Goal: Information Seeking & Learning: Learn about a topic

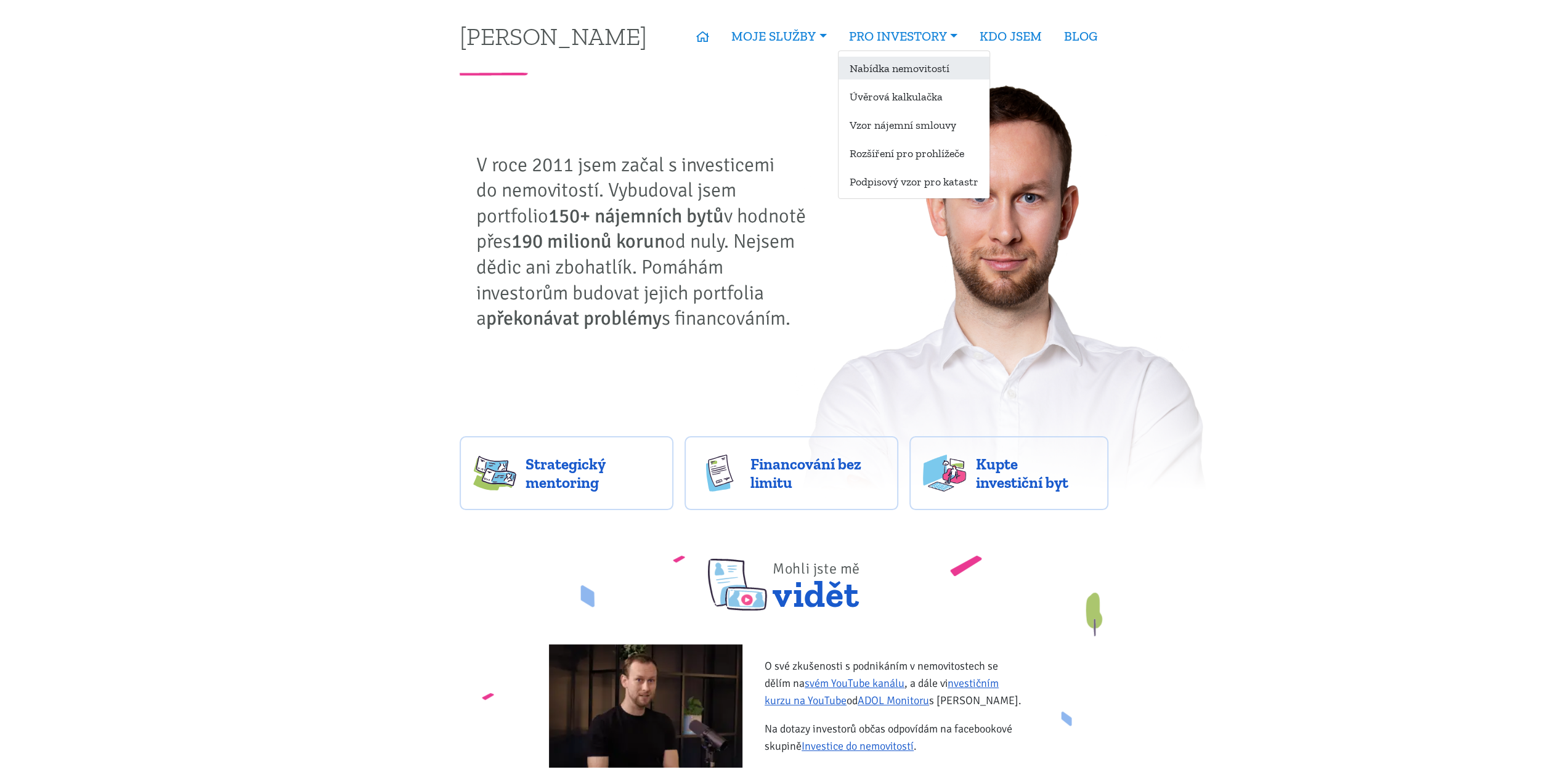
click at [882, 73] on link "Nabídka nemovitostí" at bounding box center [914, 68] width 151 height 23
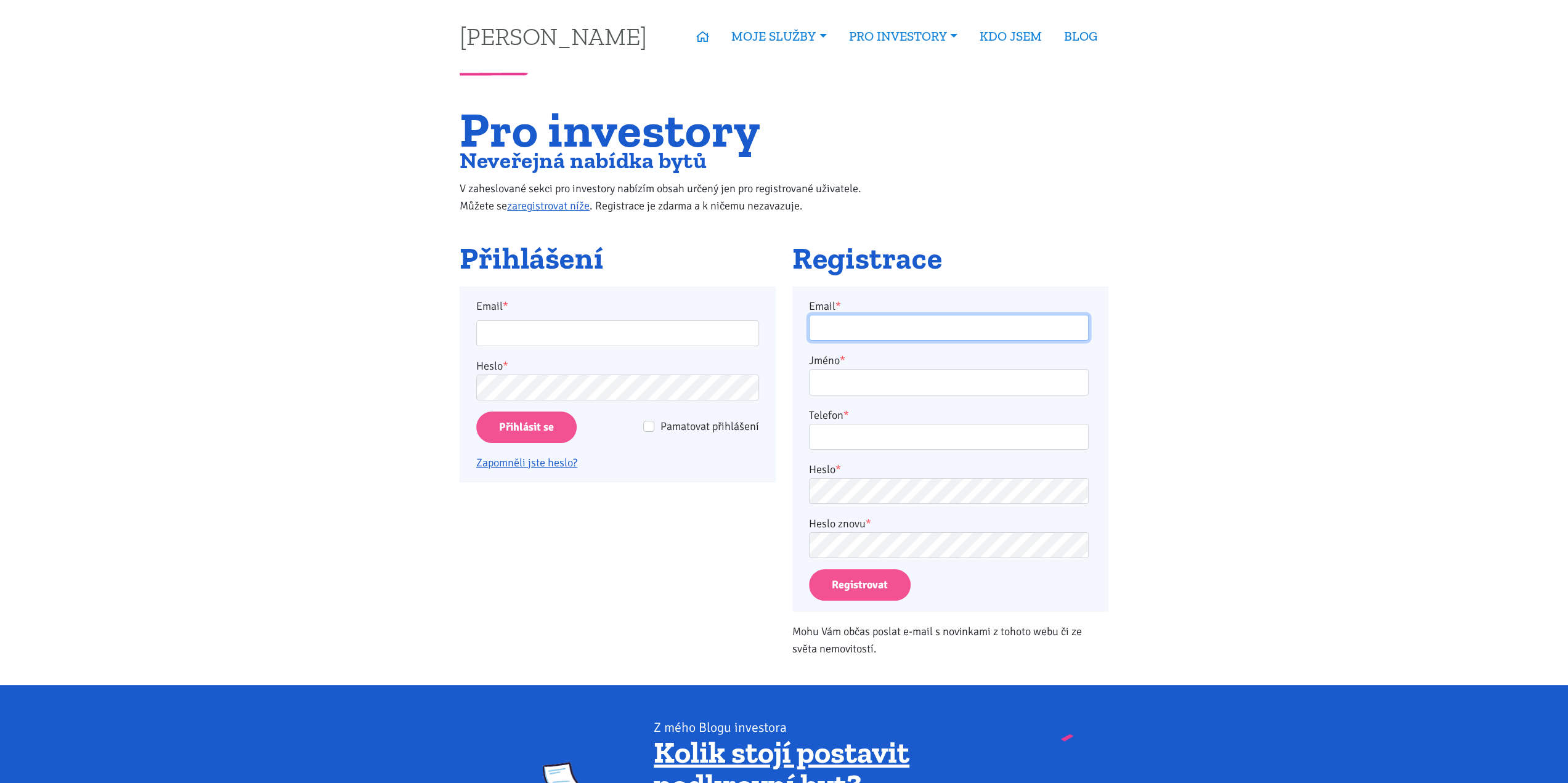
type input "skalicky18@gmail.com"
click at [544, 427] on input "Přihlásit se" at bounding box center [527, 428] width 100 height 32
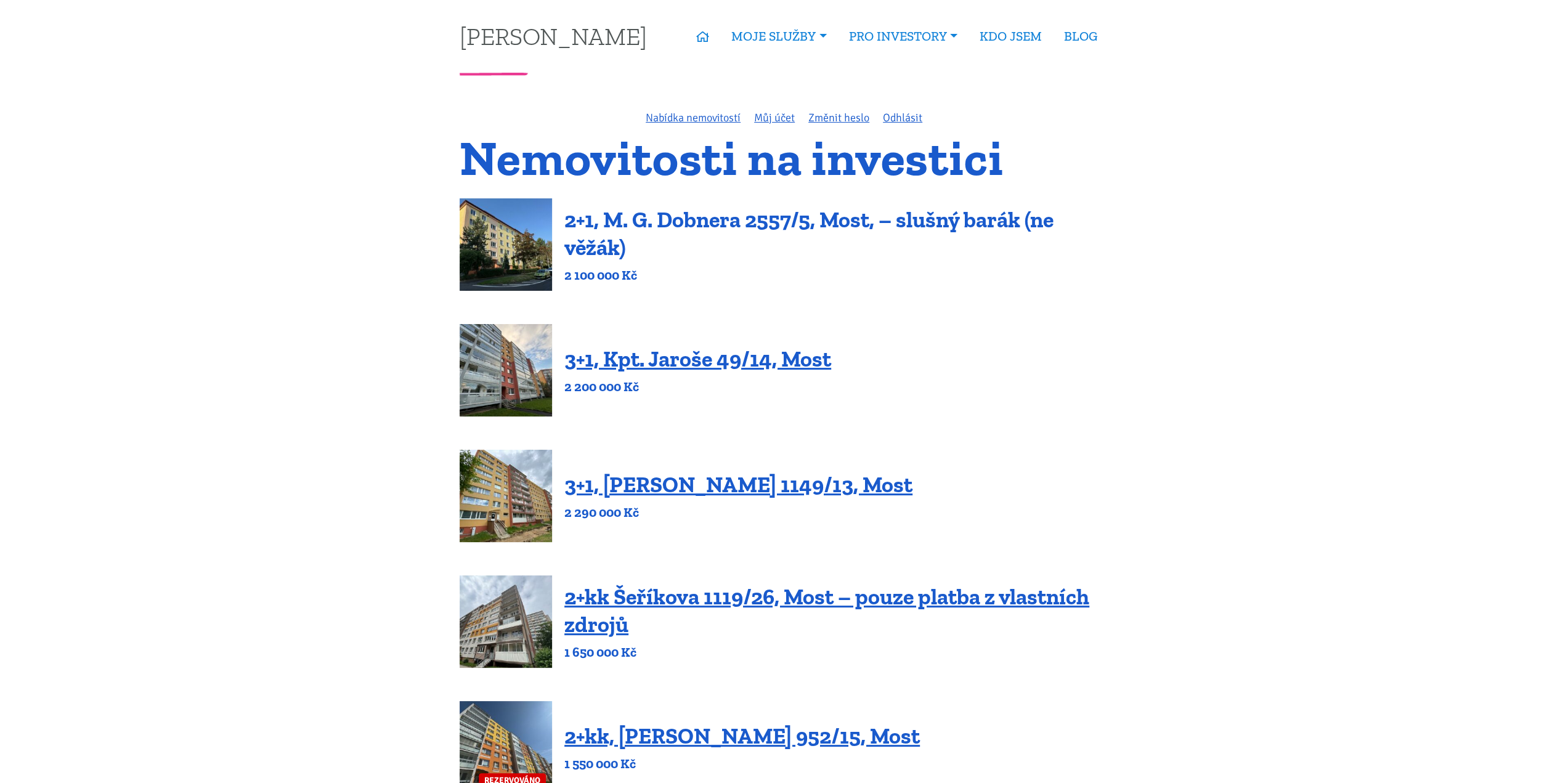
click at [715, 220] on link "2+1, M. G. Dobnera 2557/5, Most, – slušný barák (ne věžák)" at bounding box center [809, 233] width 489 height 54
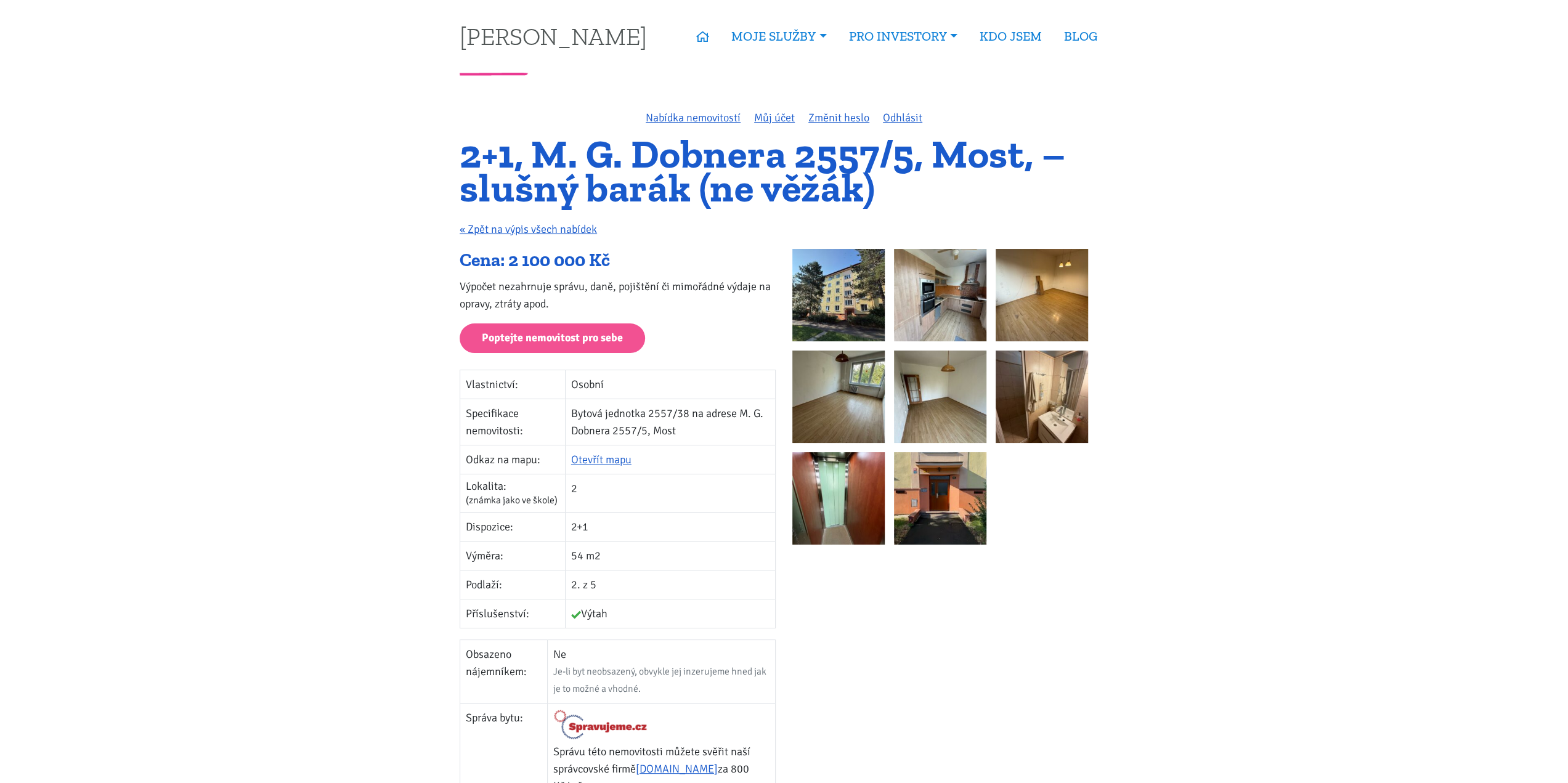
click at [965, 294] on img at bounding box center [940, 295] width 93 height 93
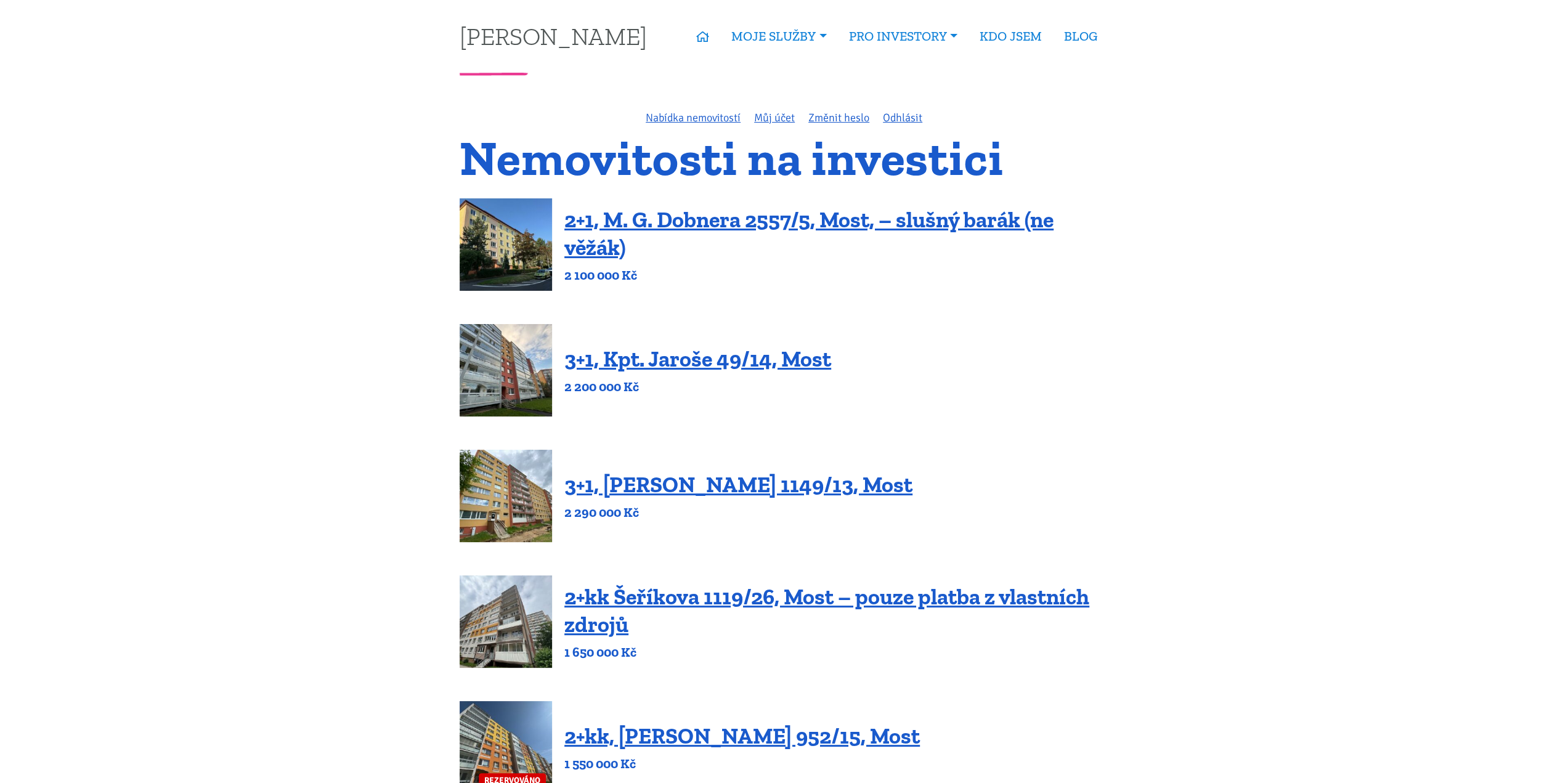
click at [550, 355] on img at bounding box center [506, 370] width 93 height 93
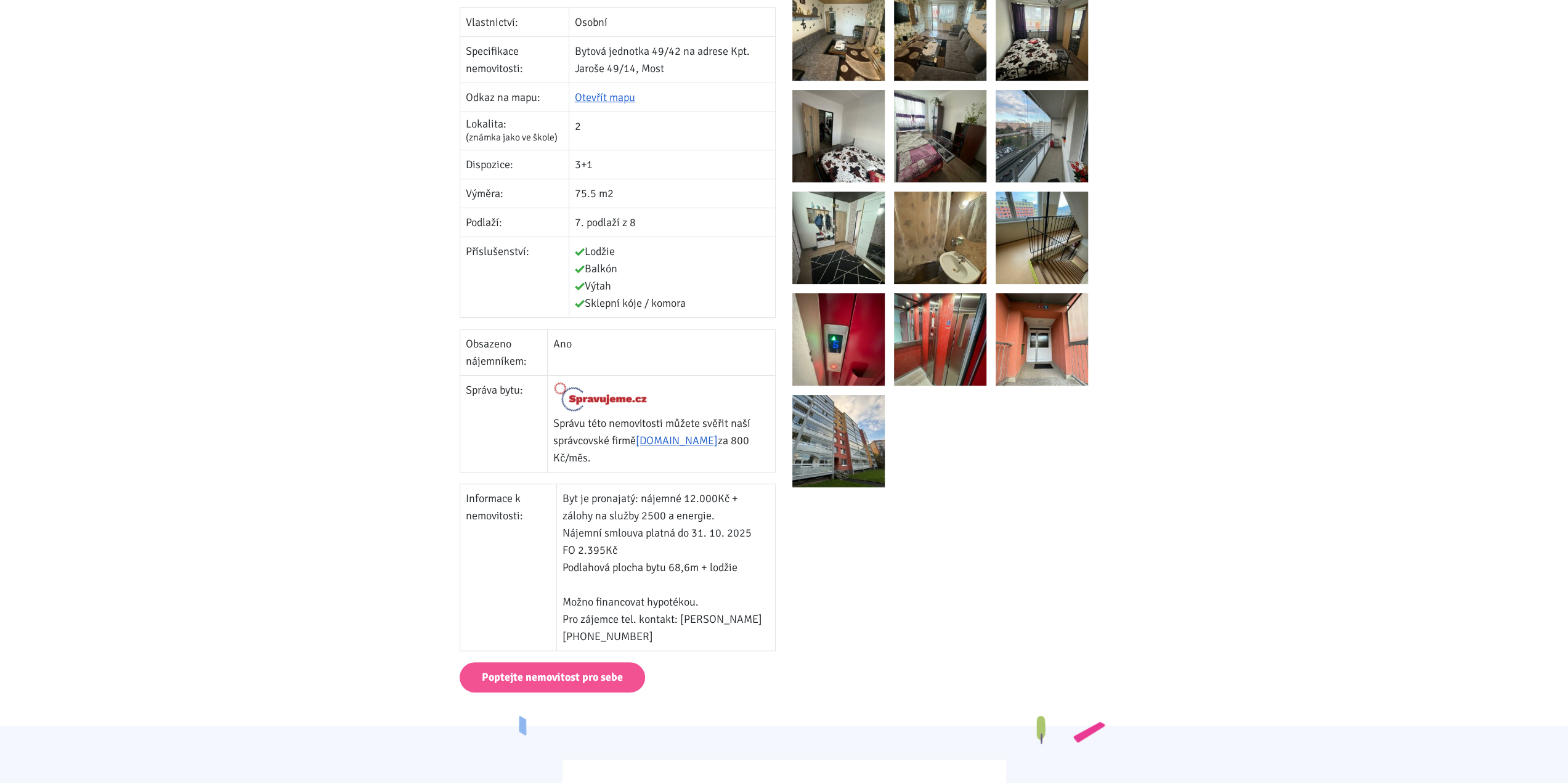
scroll to position [677, 0]
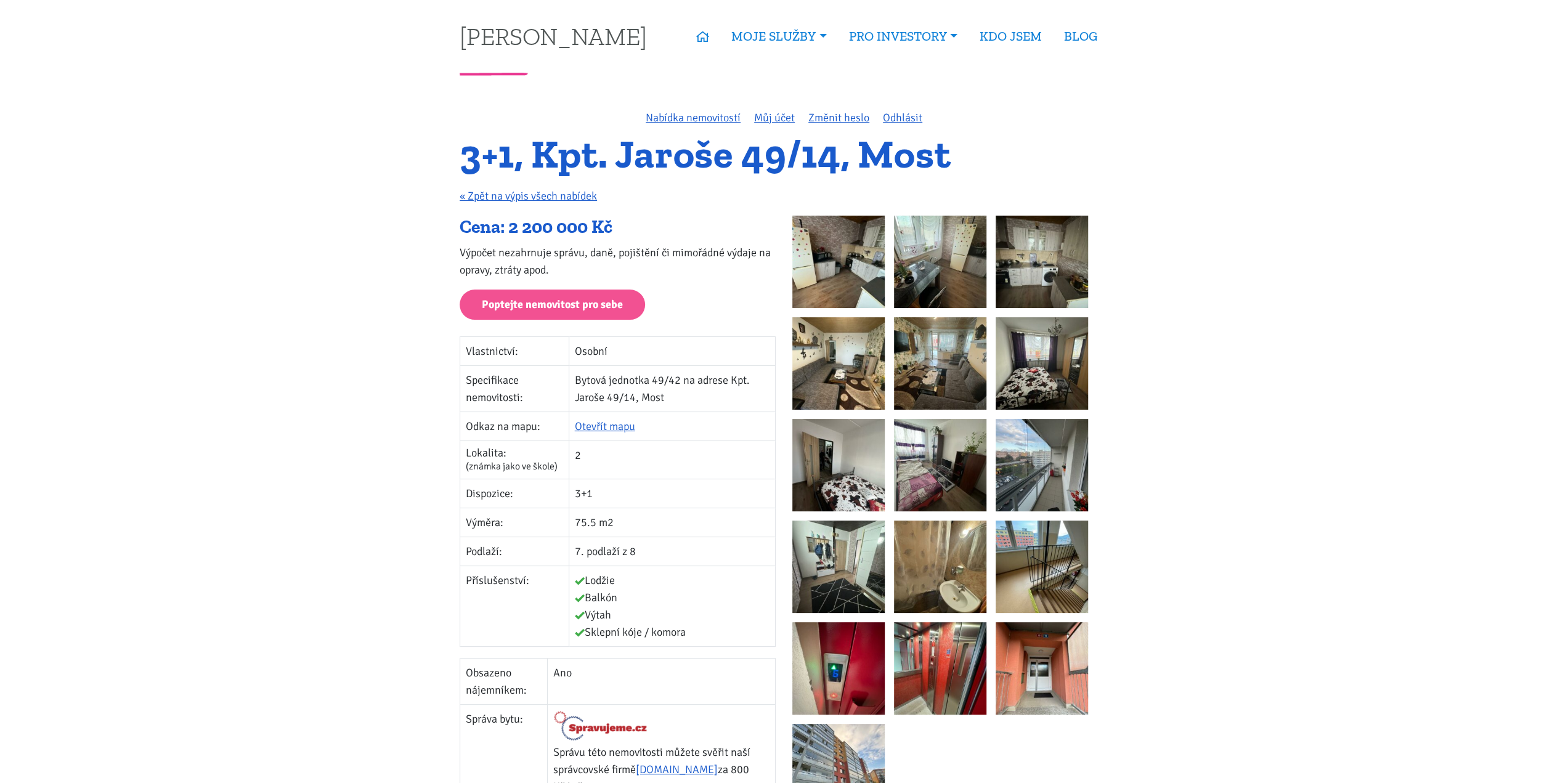
click at [989, 551] on div at bounding box center [950, 520] width 316 height 610
click at [970, 551] on img at bounding box center [940, 566] width 93 height 93
